Goal: Information Seeking & Learning: Compare options

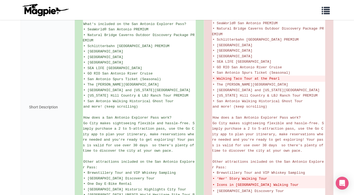
scroll to position [256, 0]
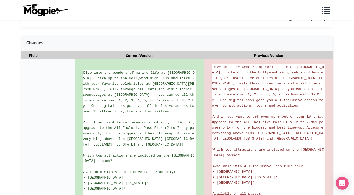
scroll to position [46, 0]
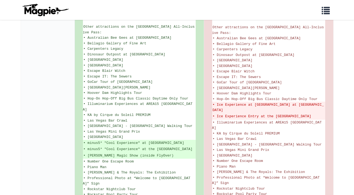
scroll to position [429, 0]
